Goal: Information Seeking & Learning: Check status

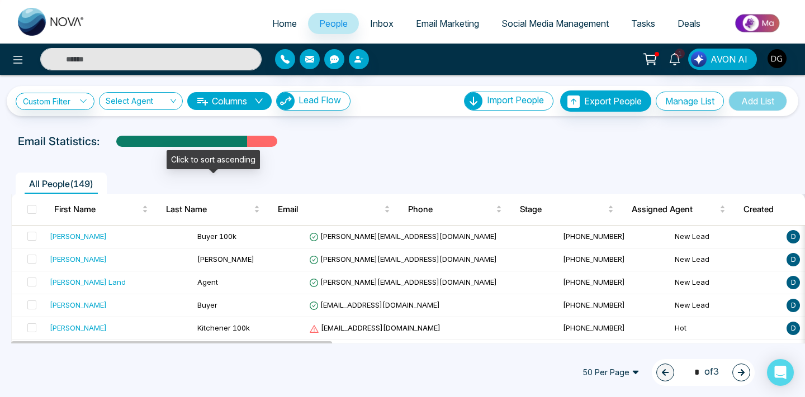
scroll to position [25, 0]
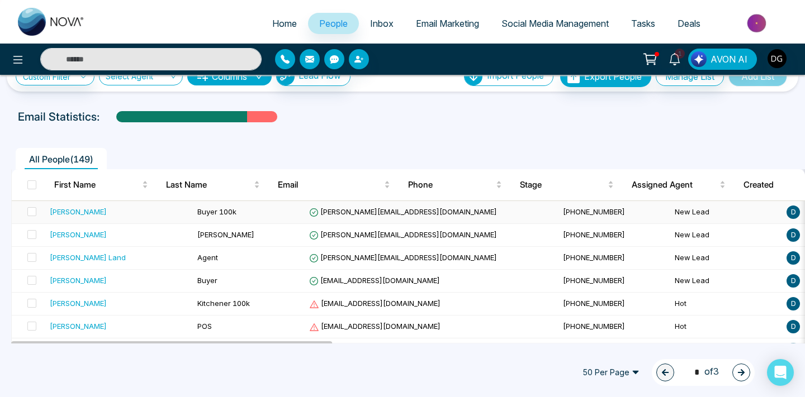
click at [221, 203] on td "Buyer 100k" at bounding box center [249, 212] width 112 height 23
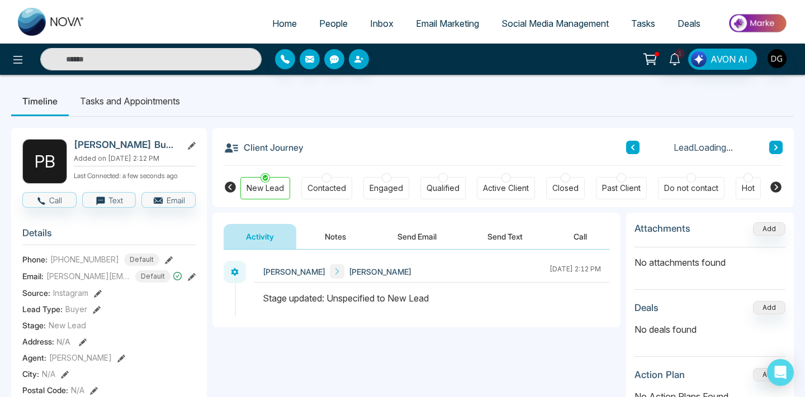
click at [337, 234] on button "Notes" at bounding box center [335, 236] width 66 height 25
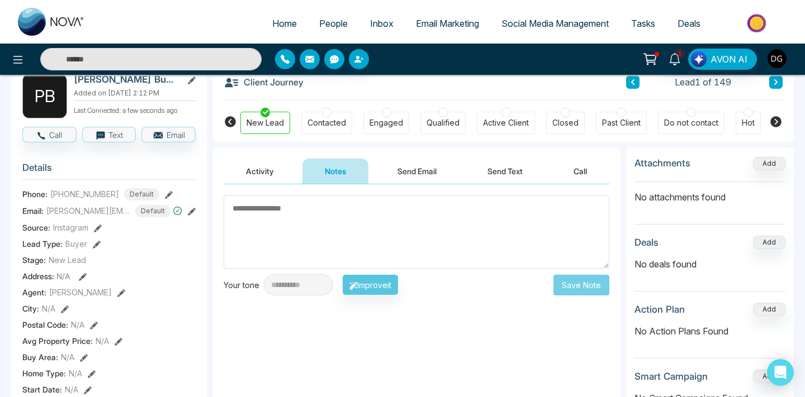
scroll to position [54, 0]
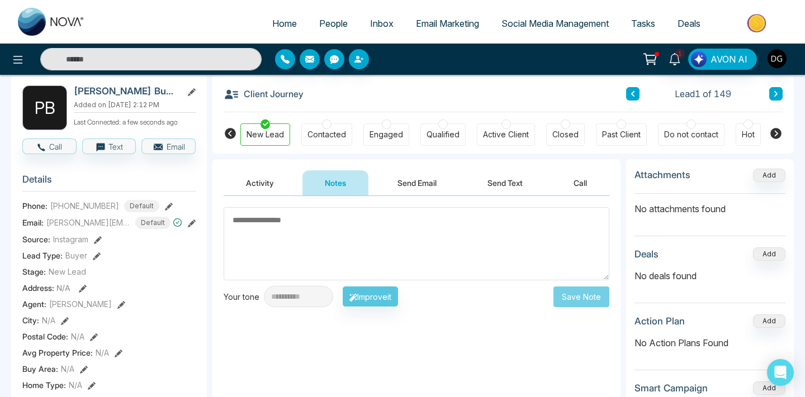
click at [317, 16] on link "People" at bounding box center [333, 23] width 51 height 21
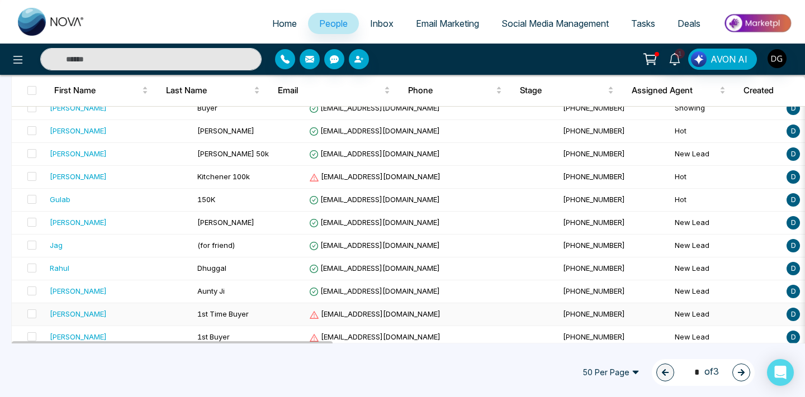
scroll to position [628, 0]
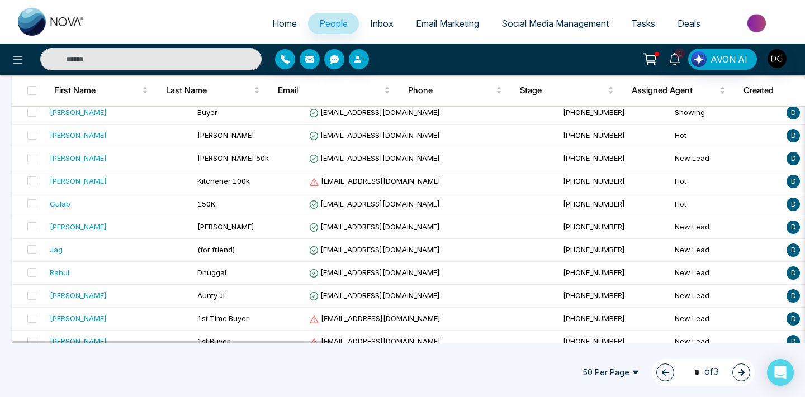
click at [744, 372] on icon "button" at bounding box center [741, 372] width 7 height 7
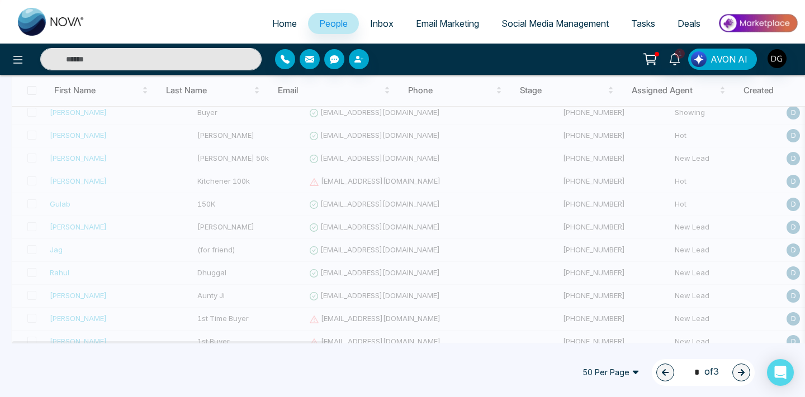
type input "*"
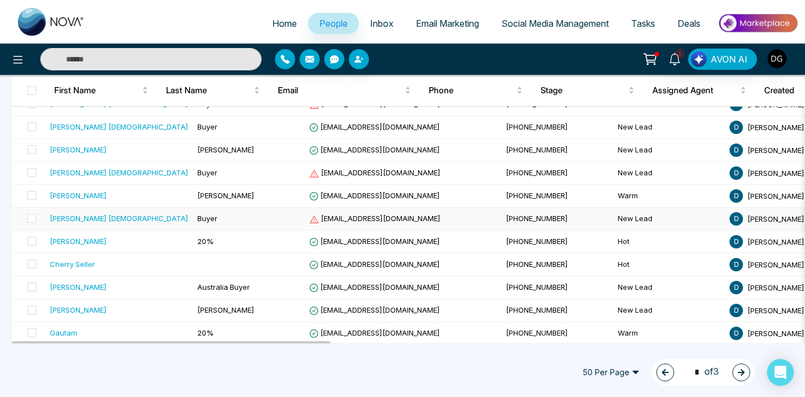
scroll to position [0, 0]
